Goal: Information Seeking & Learning: Learn about a topic

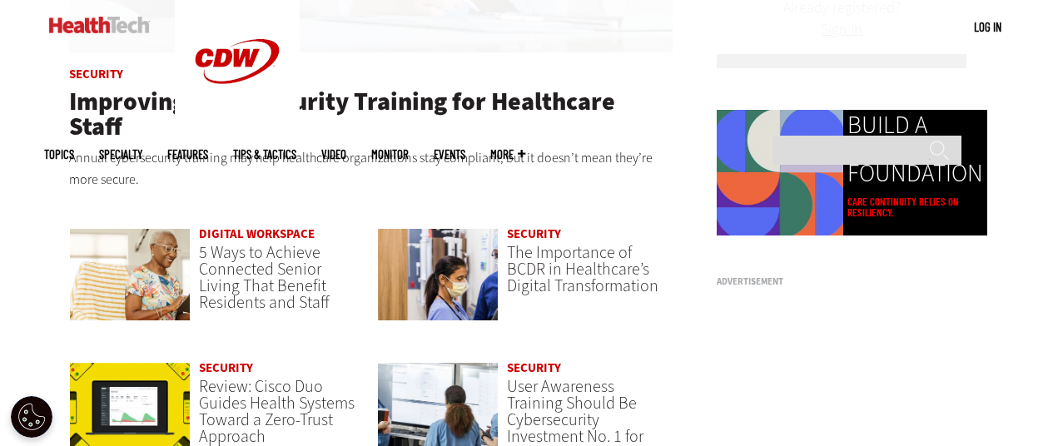
scroll to position [1082, 0]
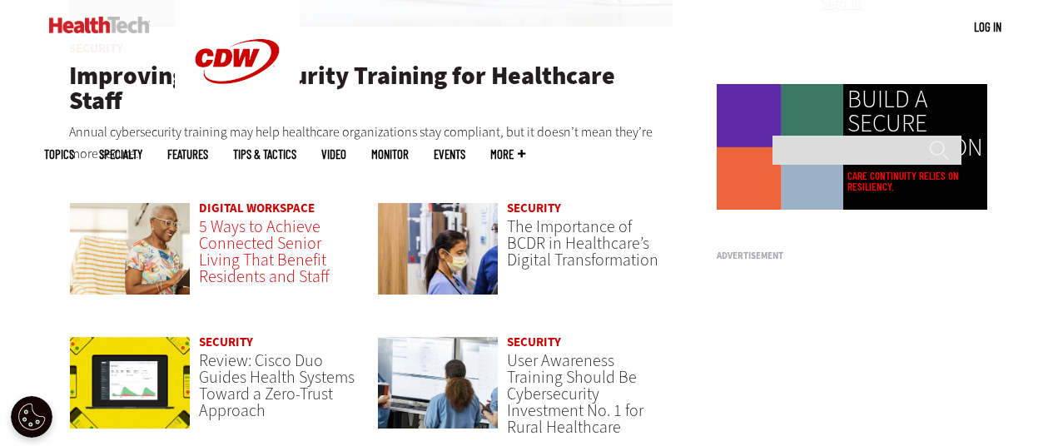
click at [250, 232] on span "5 Ways to Achieve Connected Senior Living That Benefit Residents and Staff" at bounding box center [264, 252] width 131 height 72
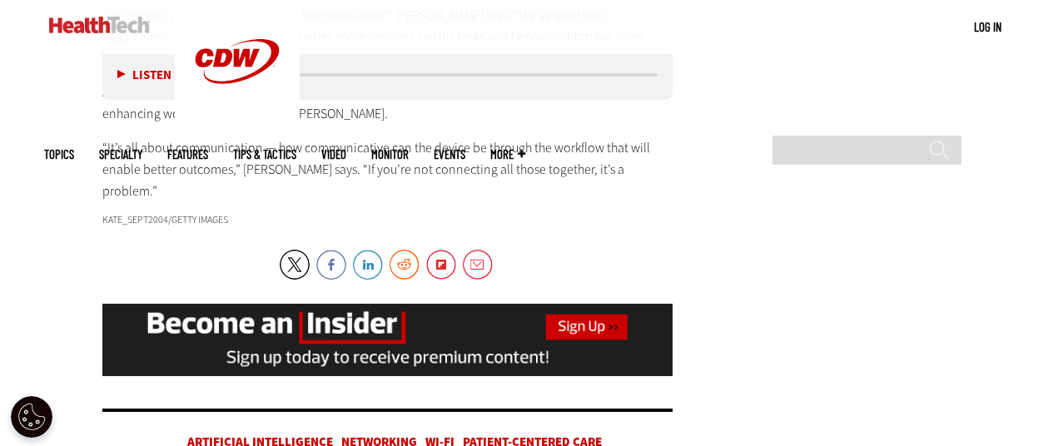
scroll to position [4412, 0]
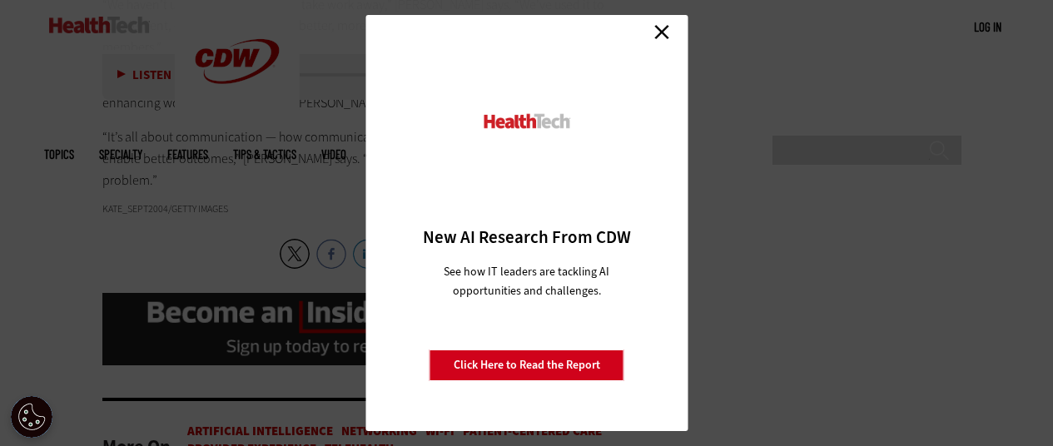
click at [658, 29] on link "Close" at bounding box center [661, 31] width 25 height 25
